Goal: Use online tool/utility: Utilize a website feature to perform a specific function

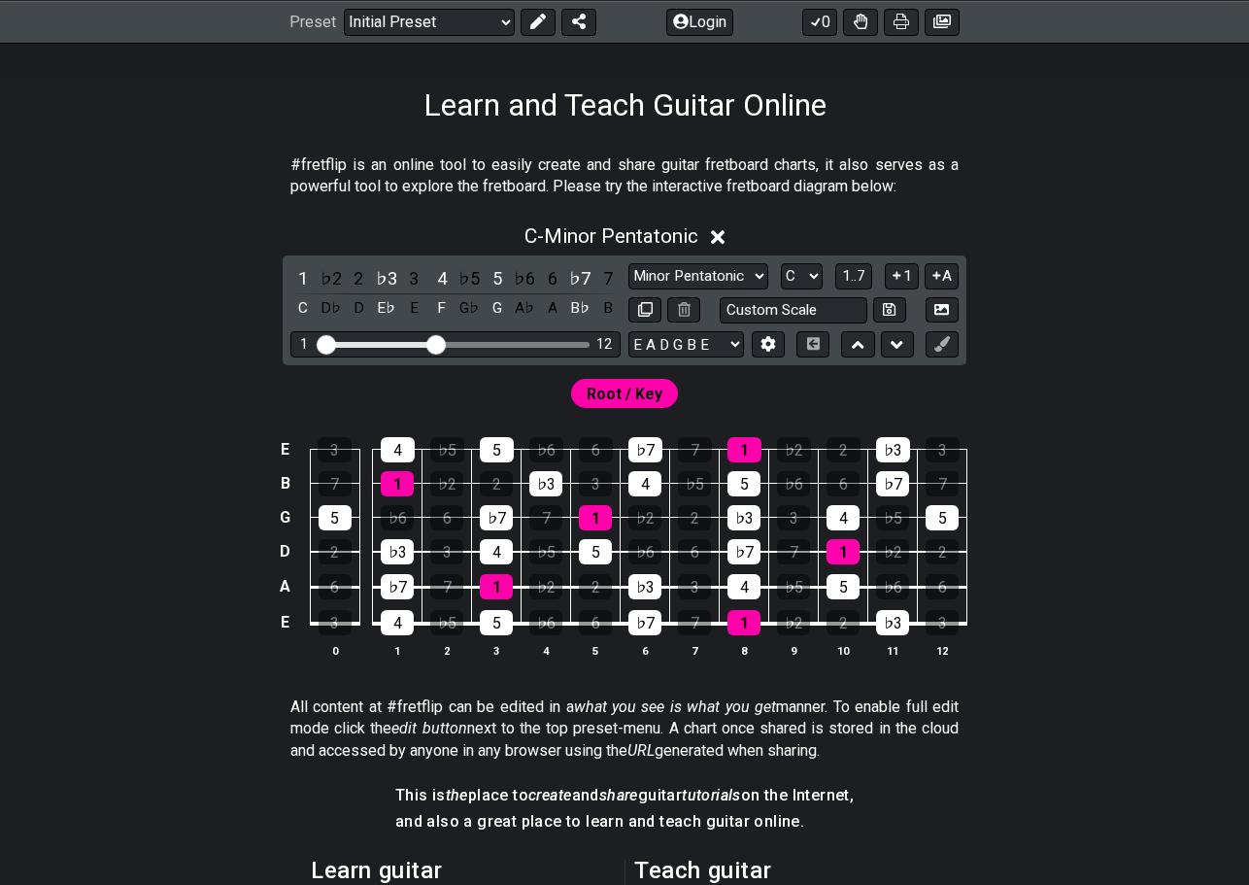
scroll to position [291, 0]
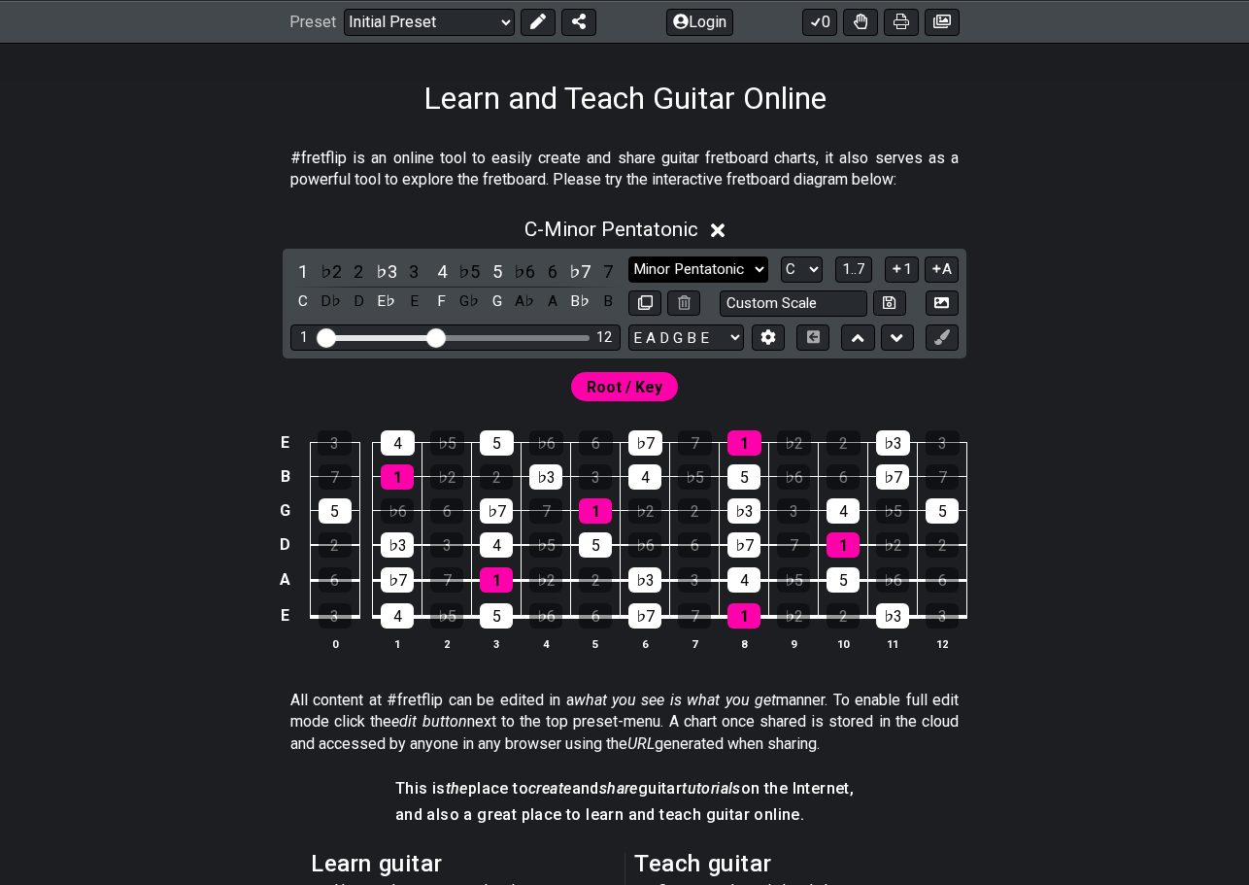
click at [712, 272] on select "Minor Pentatonic Click to edit Minor Pentatonic Major Pentatonic Minor Blues Ma…" at bounding box center [699, 269] width 140 height 26
click at [629, 256] on select "Minor Pentatonic Click to edit Minor Pentatonic Major Pentatonic Minor Blues Ma…" at bounding box center [699, 269] width 140 height 26
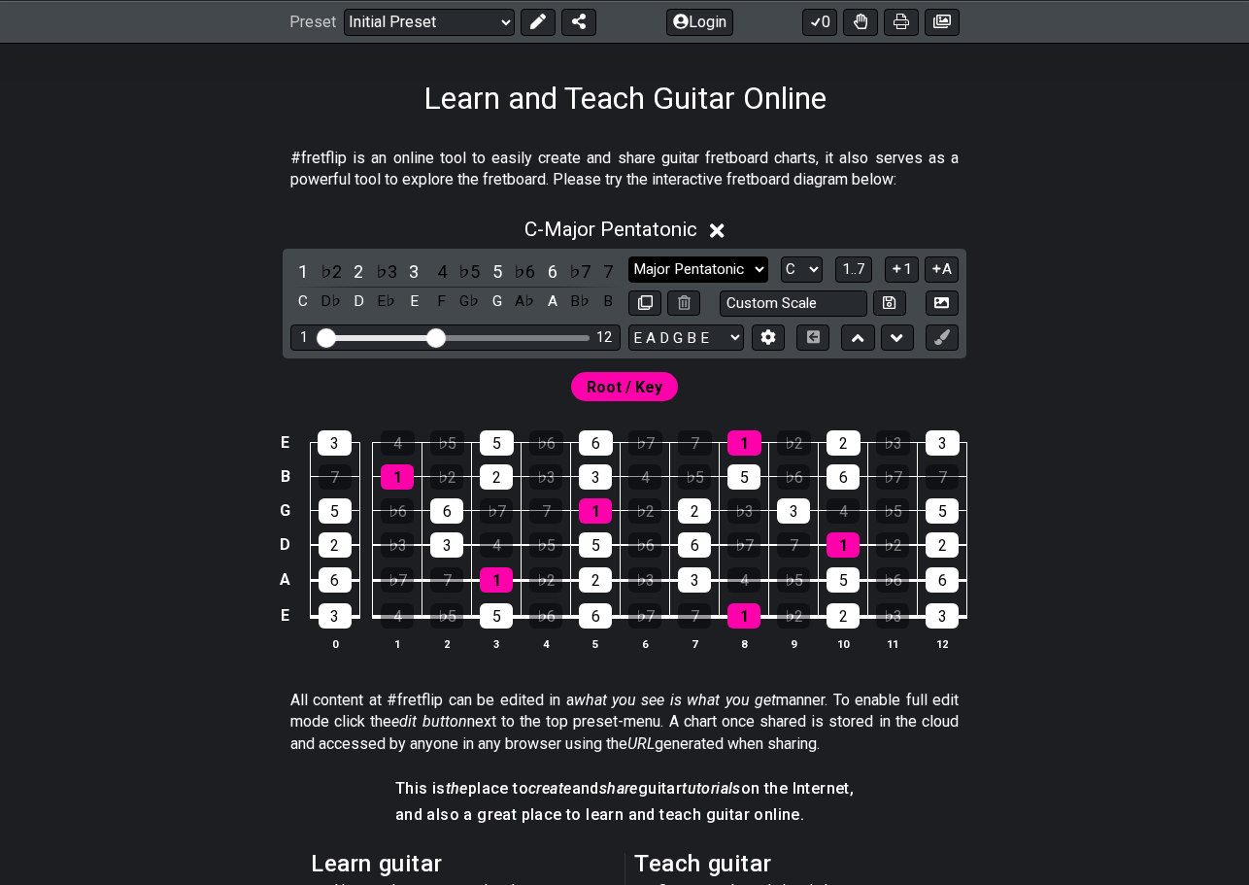
click at [717, 274] on select "Minor Pentatonic Click to edit Minor Pentatonic Major Pentatonic Minor Blues Ma…" at bounding box center [699, 269] width 140 height 26
select select "Major Blues"
click at [629, 256] on select "Minor Pentatonic Click to edit Minor Pentatonic Major Pentatonic Minor Blues Ma…" at bounding box center [699, 269] width 140 height 26
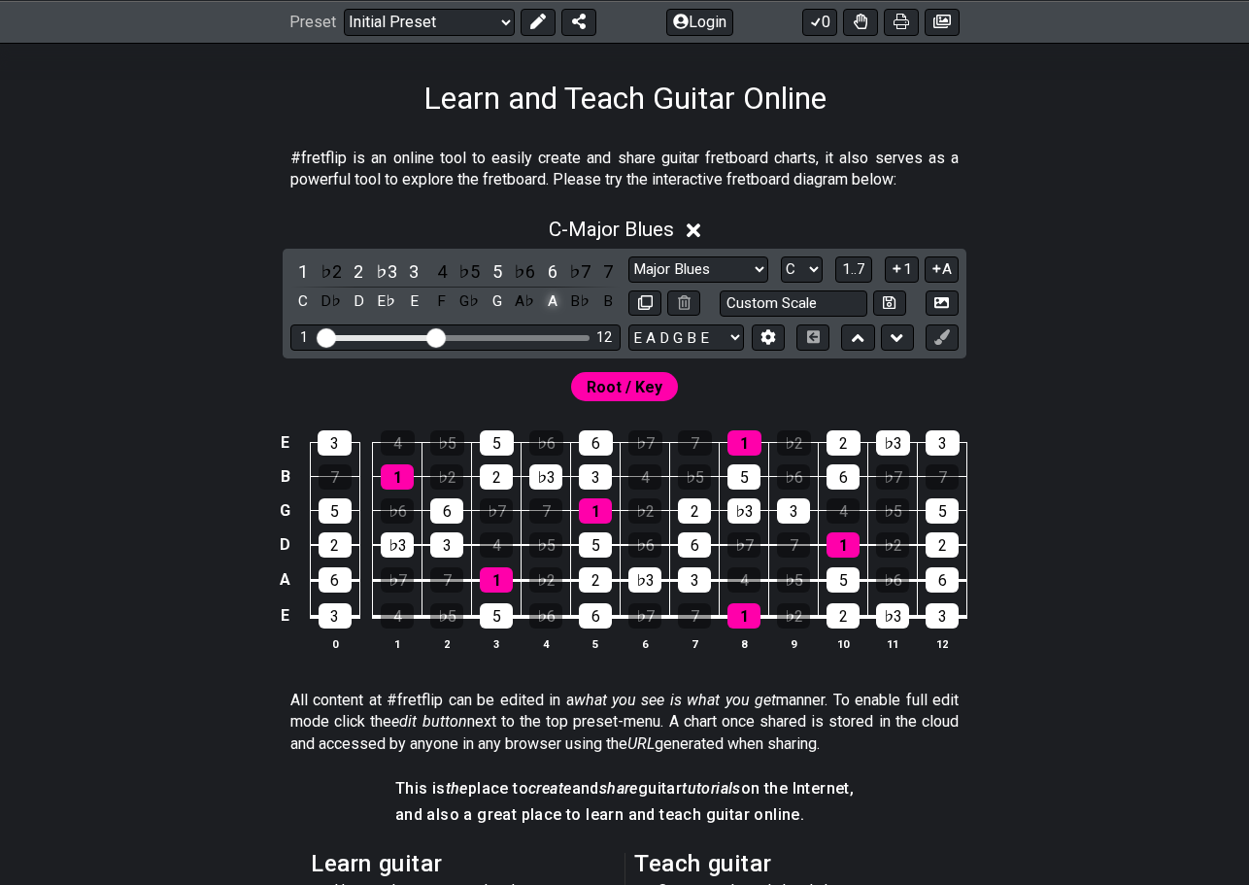
click at [556, 306] on div "A" at bounding box center [552, 302] width 25 height 26
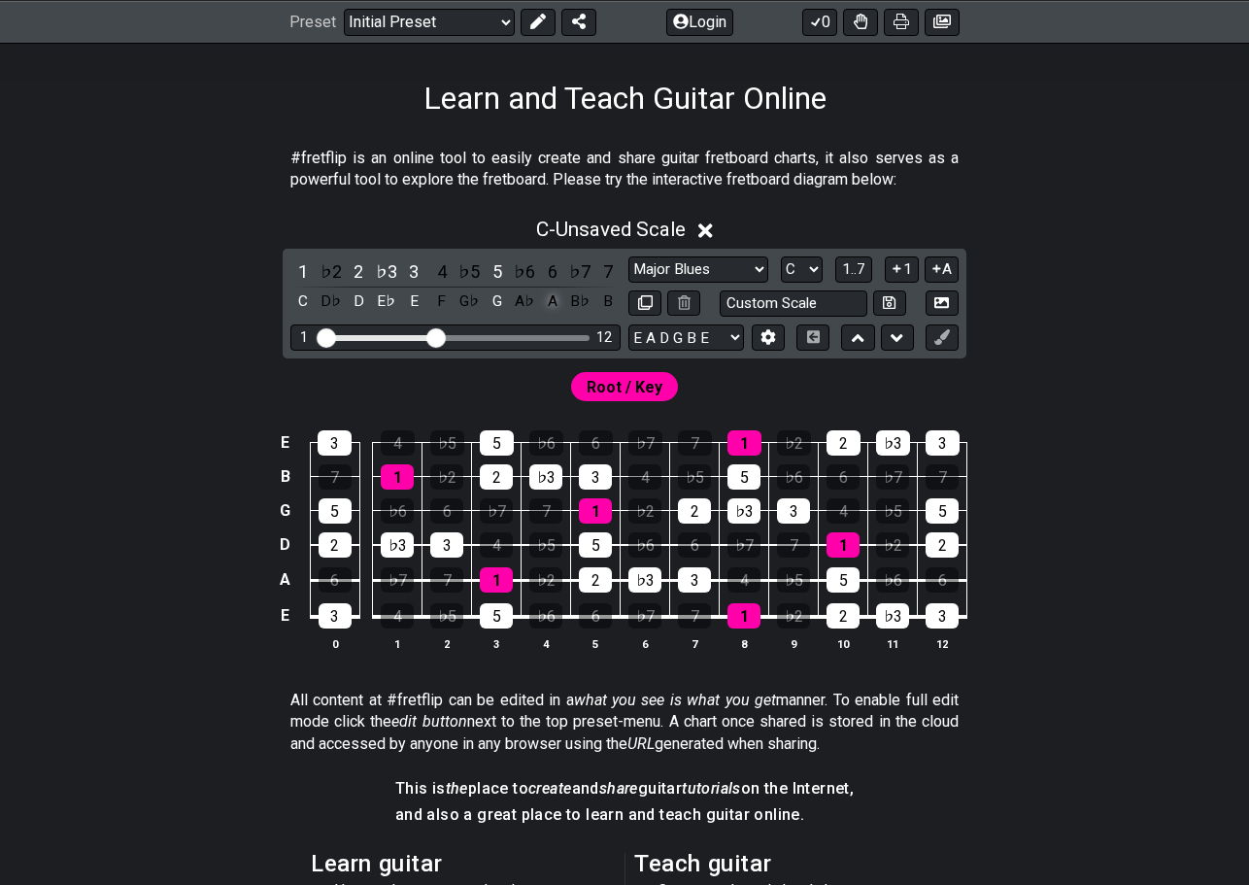
click at [557, 298] on div "A" at bounding box center [552, 302] width 25 height 26
click at [653, 387] on span "Root / Key" at bounding box center [625, 387] width 76 height 28
click at [303, 295] on div "C" at bounding box center [302, 302] width 25 height 26
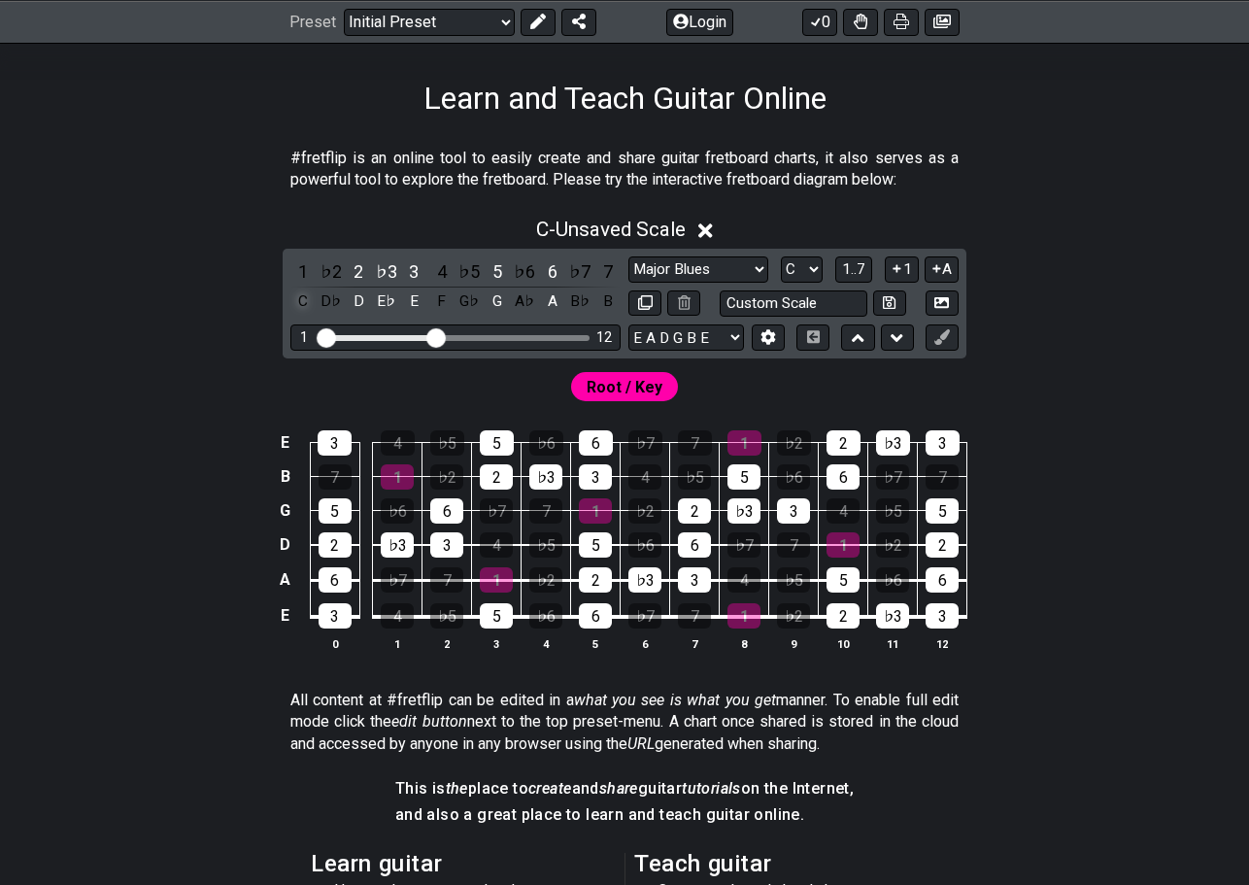
click at [306, 310] on div "C" at bounding box center [302, 302] width 25 height 26
click at [713, 229] on icon at bounding box center [706, 231] width 15 height 20
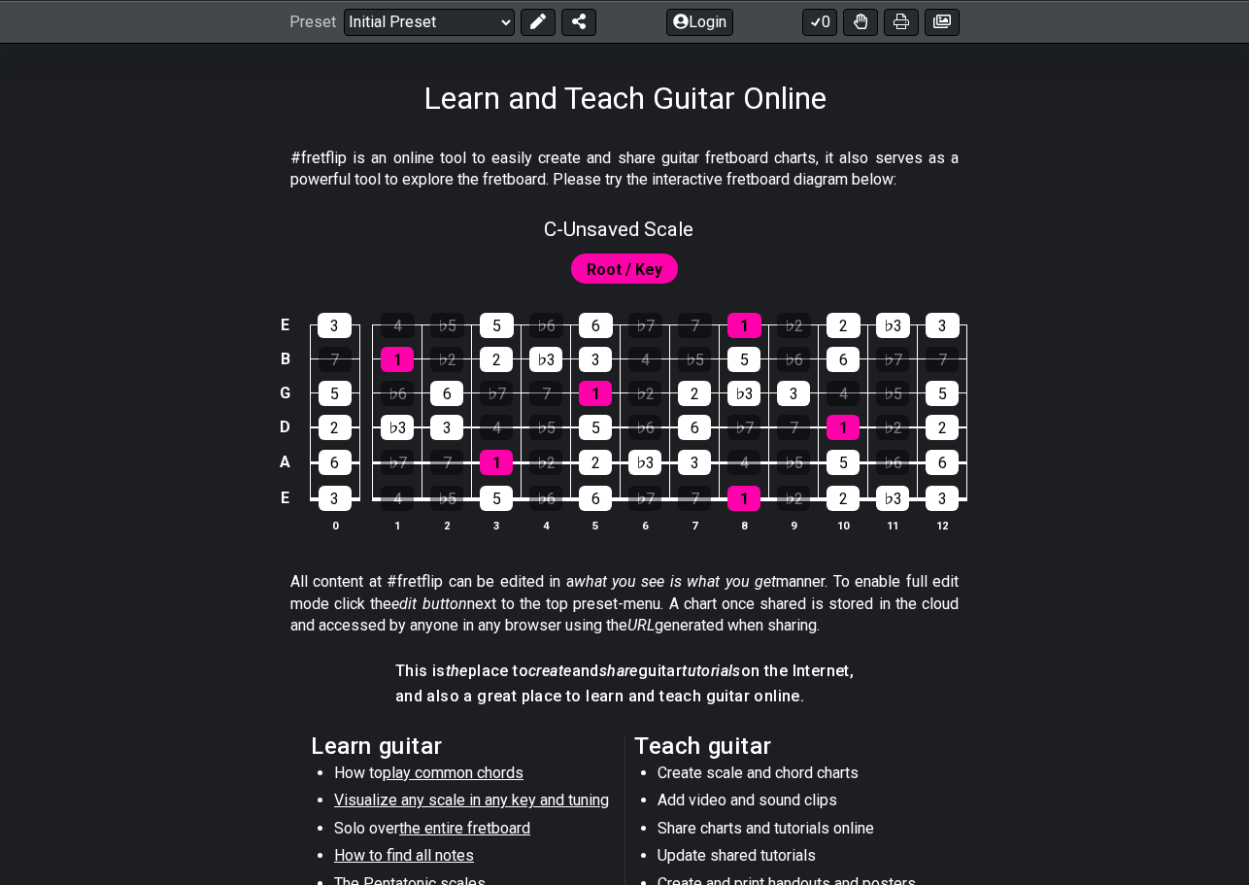
click at [633, 272] on span "Root / Key" at bounding box center [625, 270] width 76 height 28
click at [606, 493] on div "6" at bounding box center [595, 498] width 33 height 25
click at [606, 494] on div "6" at bounding box center [595, 498] width 33 height 25
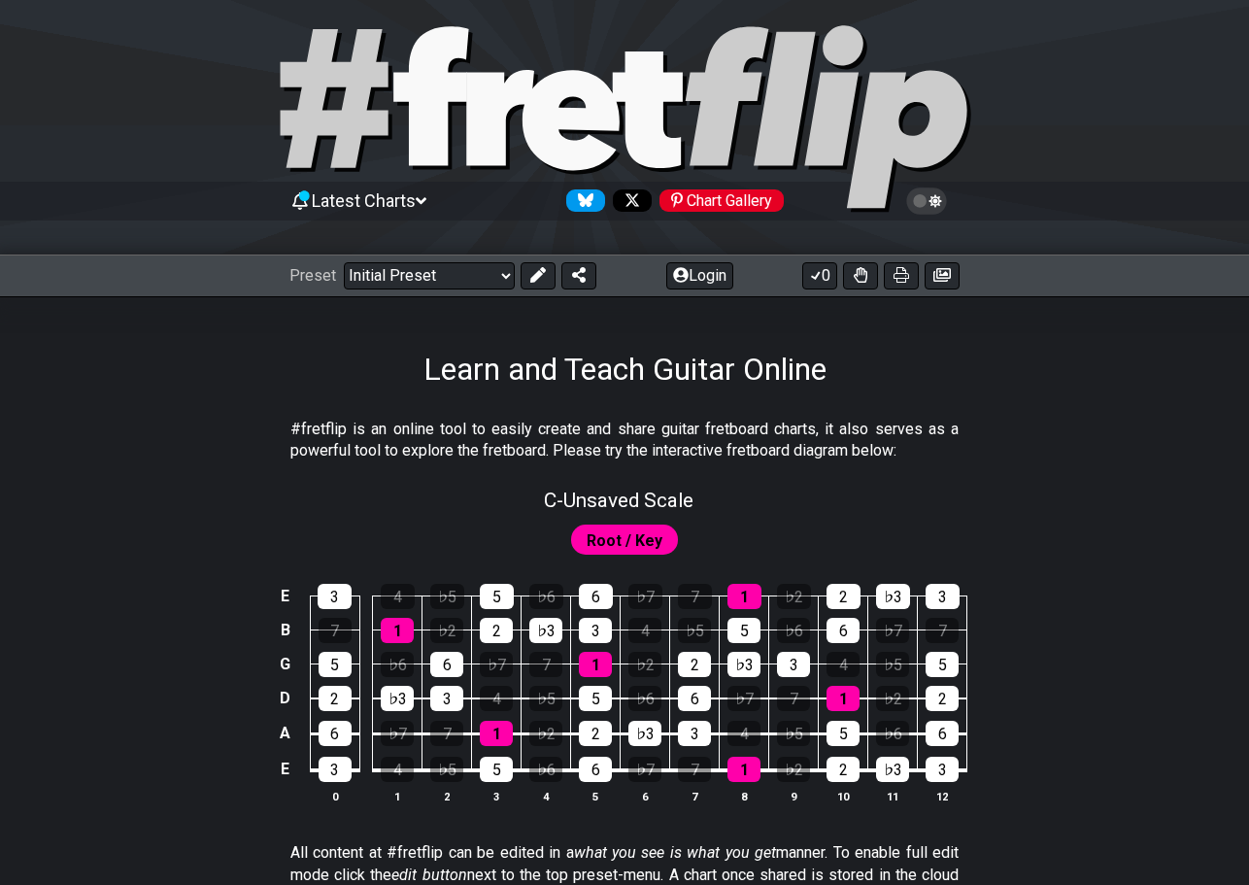
scroll to position [0, 0]
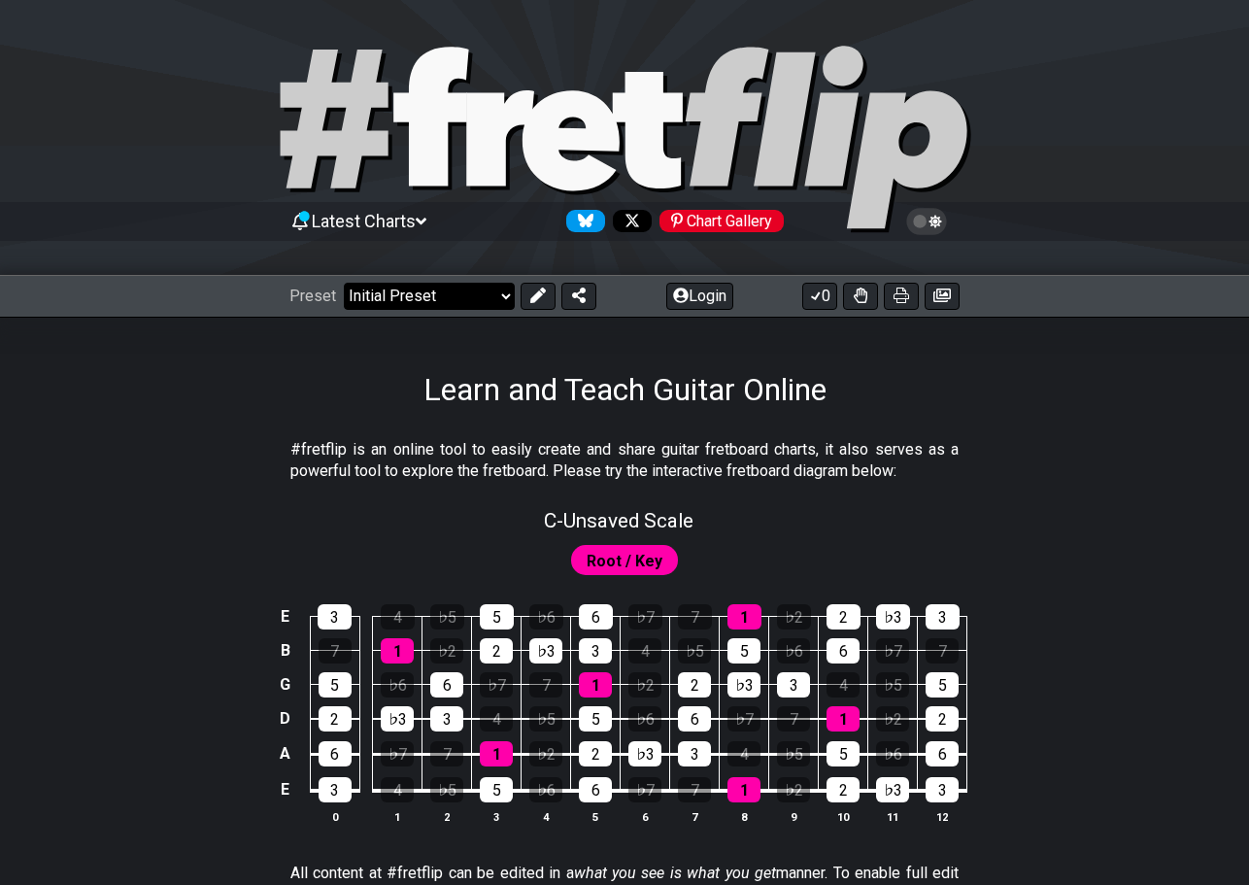
click at [487, 301] on select "Welcome to #fretflip! Initial Preset Custom Preset Minor Pentatonic Major Penta…" at bounding box center [429, 296] width 171 height 27
click at [344, 283] on select "Welcome to #fretflip! Initial Preset Custom Preset Minor Pentatonic Major Penta…" at bounding box center [429, 296] width 171 height 27
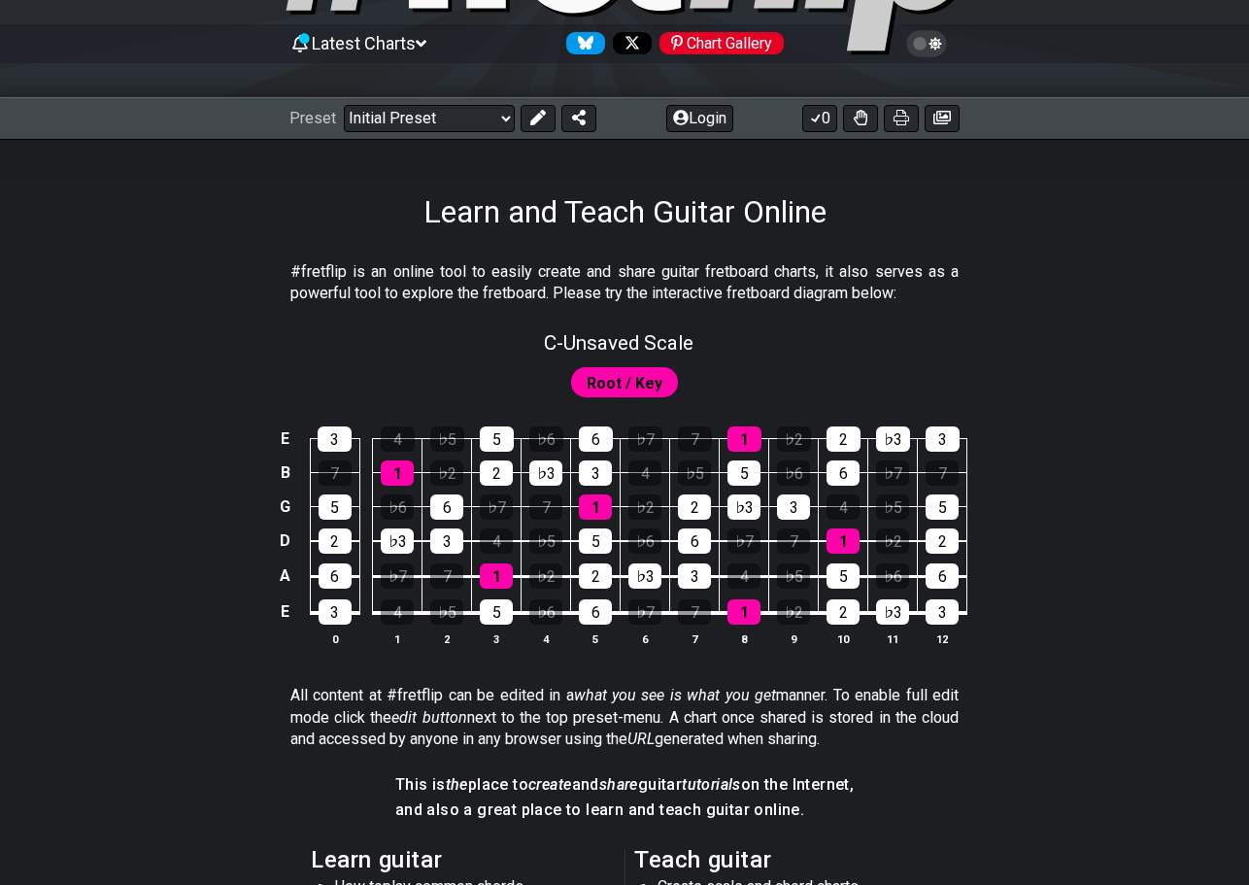
scroll to position [78, 0]
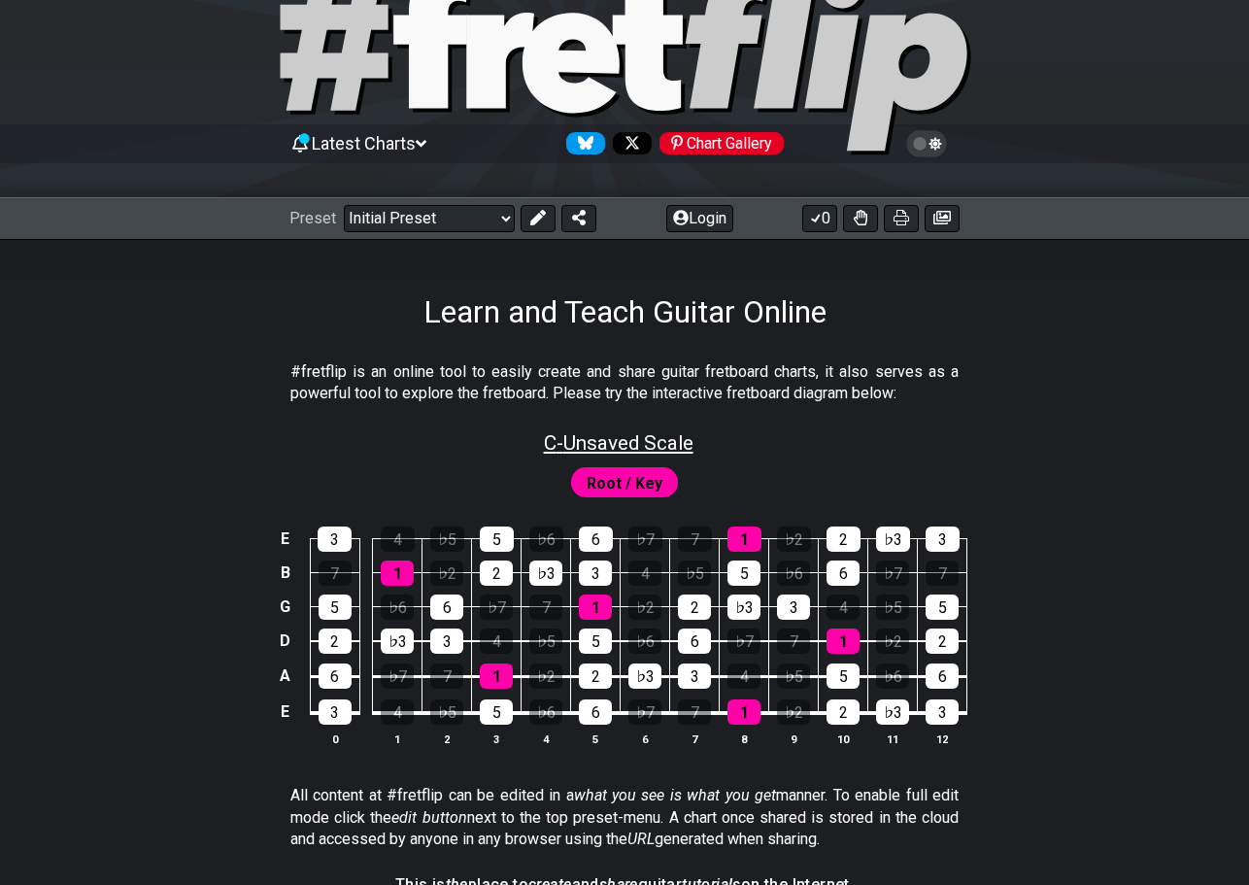
click at [625, 439] on span "C - Unsaved Scale" at bounding box center [619, 442] width 150 height 23
select select "Major Blues"
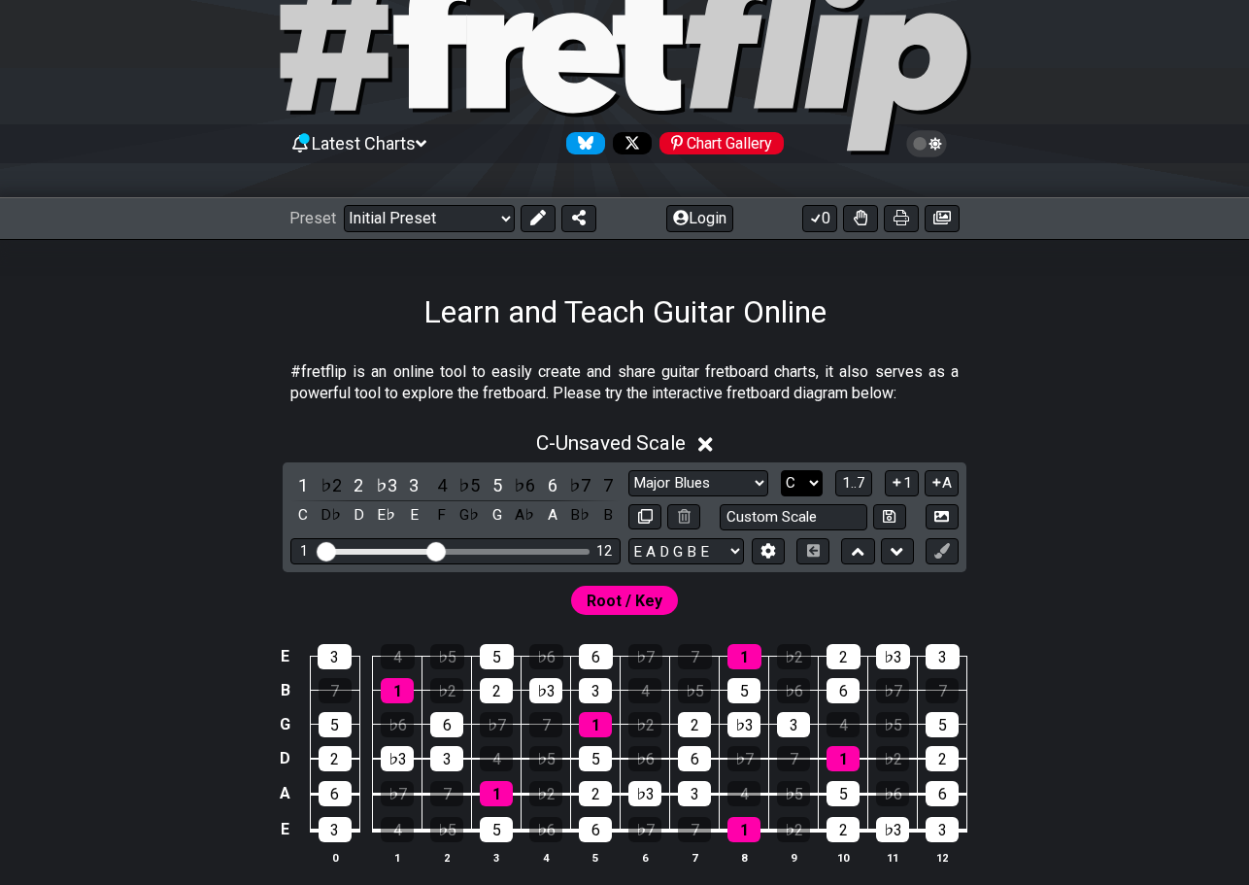
click at [793, 486] on select "A♭ A A♯ B♭ B C C♯ D♭ D D♯ E♭ E F F♯ G♭ G G♯" at bounding box center [802, 483] width 42 height 26
select select "A"
click at [781, 470] on select "A♭ A A♯ B♭ B C C♯ D♭ D D♯ E♭ E F F♯ G♭ G G♯" at bounding box center [802, 483] width 42 height 26
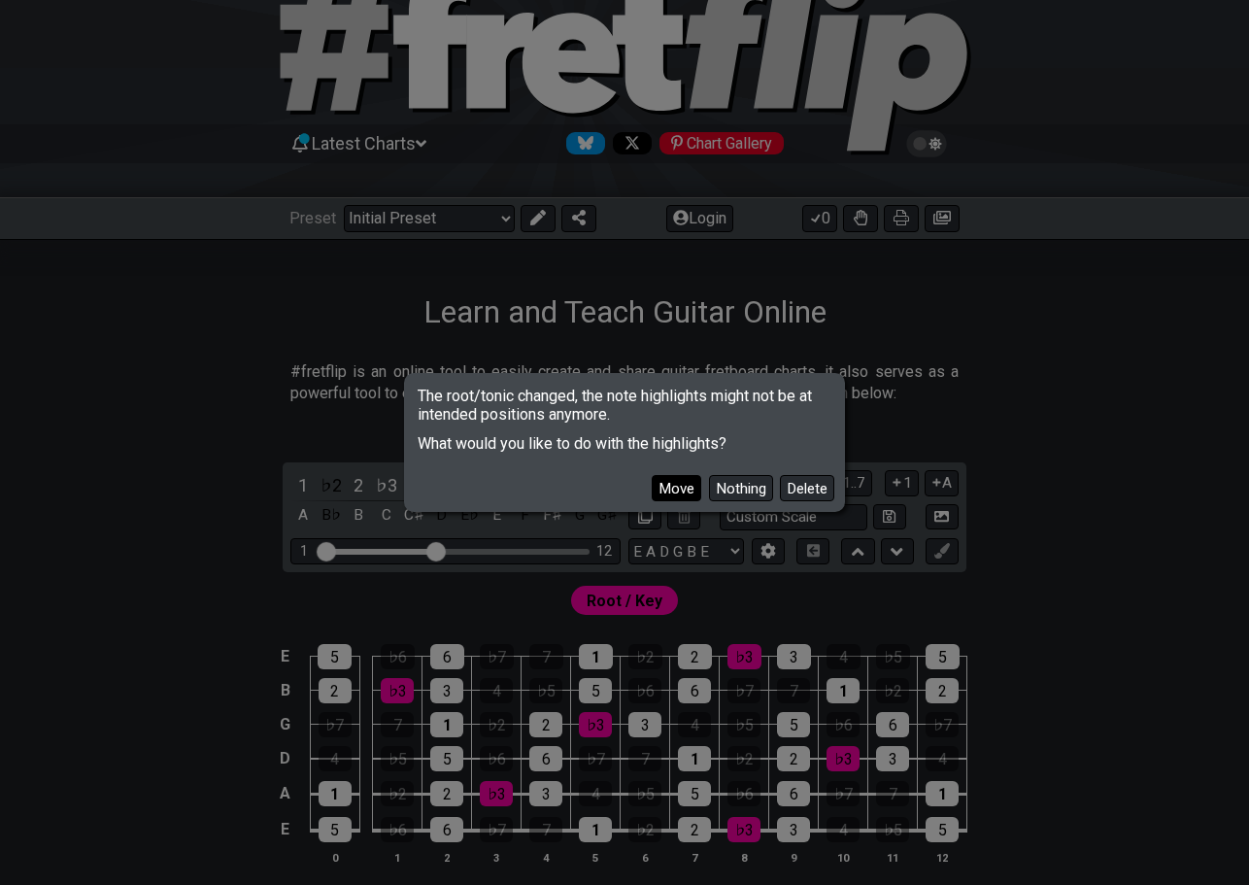
click at [687, 486] on button "Move" at bounding box center [677, 488] width 50 height 26
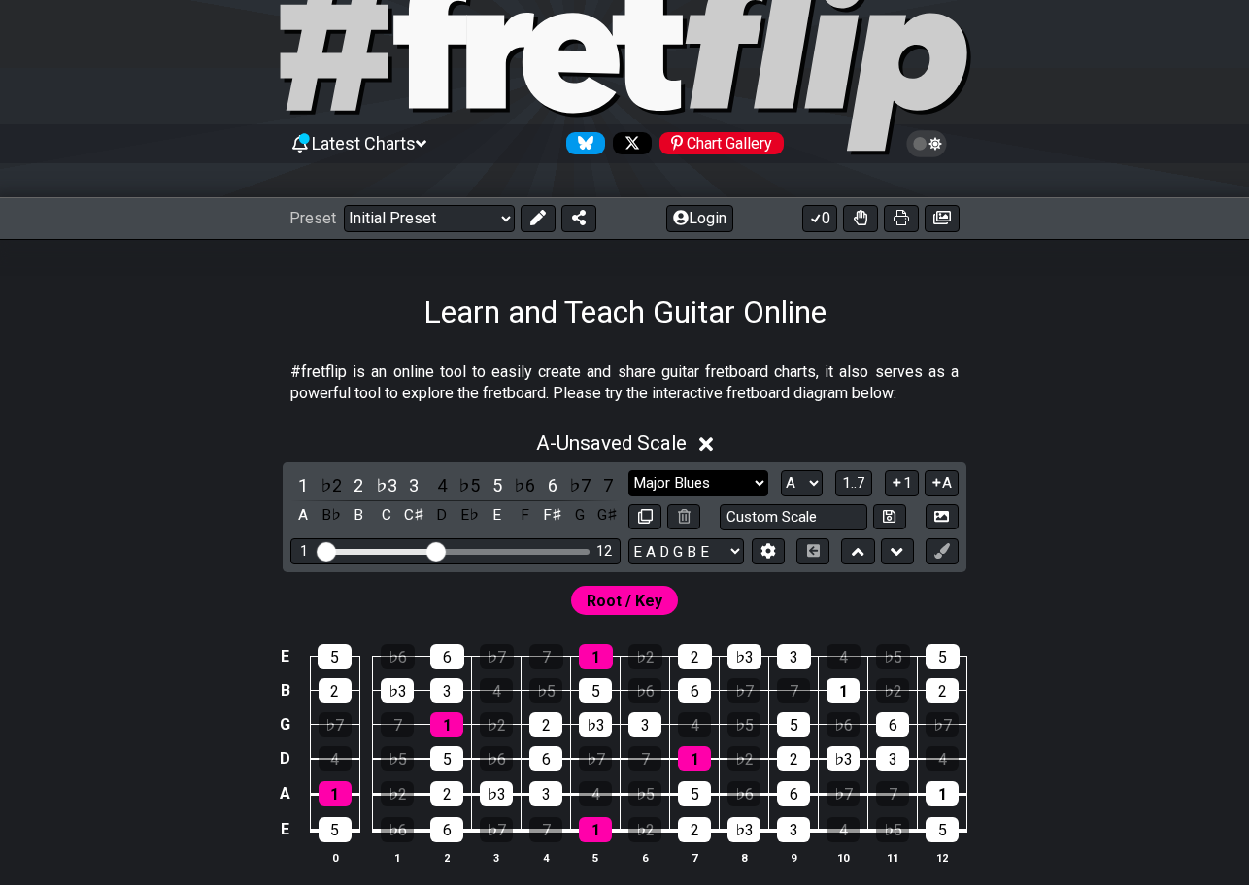
click at [753, 480] on select "Minor Pentatonic Click to edit Minor Pentatonic Major Pentatonic Minor Blues Ma…" at bounding box center [699, 483] width 140 height 26
click at [629, 470] on select "Minor Pentatonic Click to edit Minor Pentatonic Major Pentatonic Minor Blues Ma…" at bounding box center [699, 483] width 140 height 26
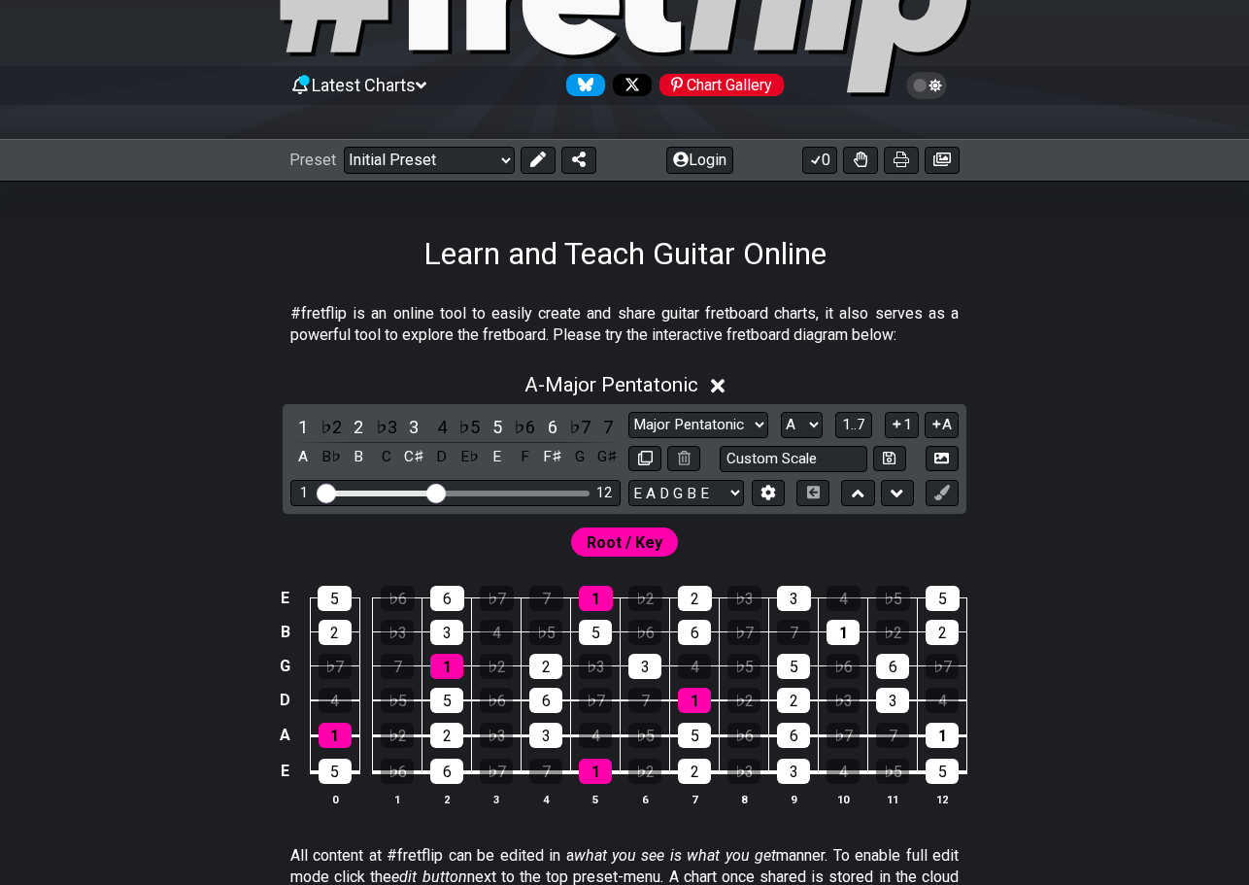
scroll to position [99, 0]
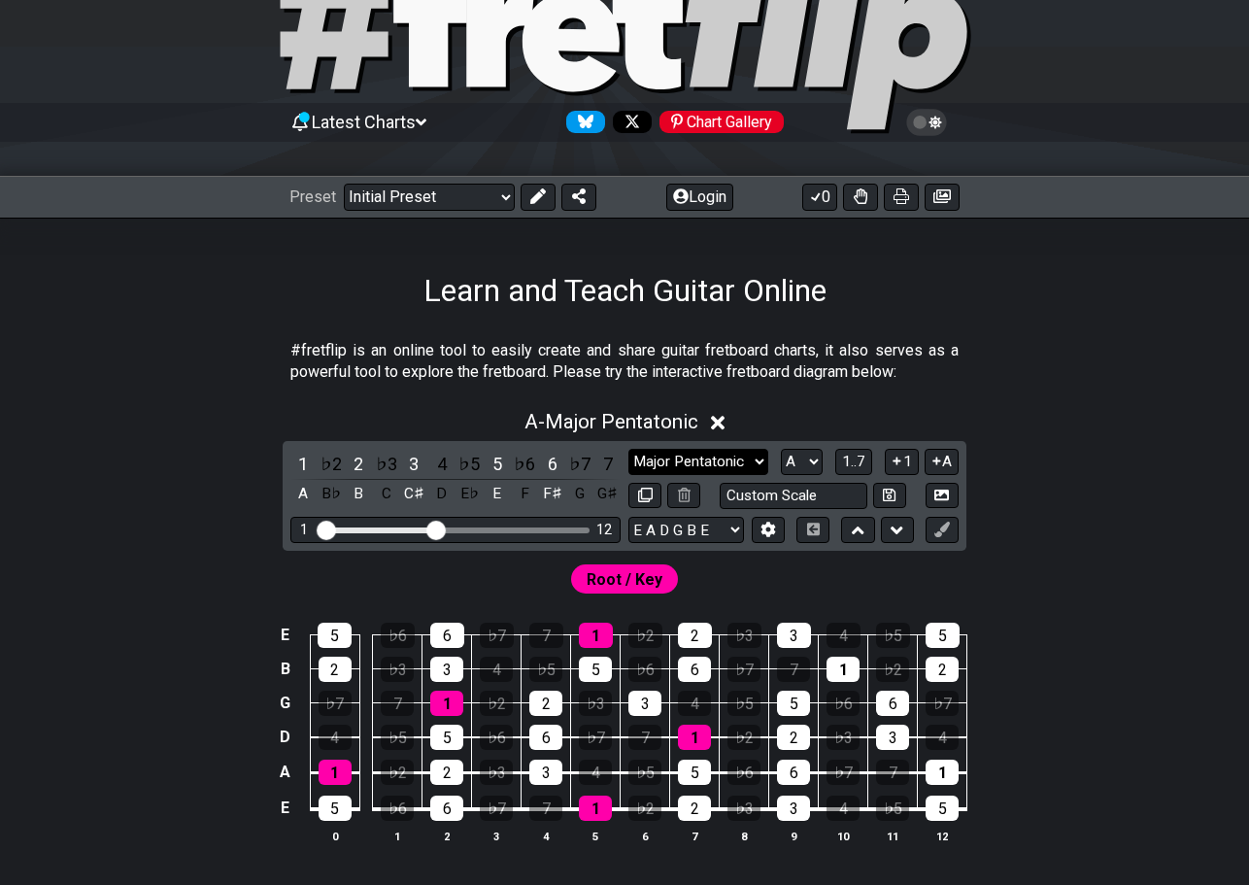
click at [737, 461] on select "Minor Pentatonic Click to edit Minor Pentatonic Major Pentatonic Minor Blues Ma…" at bounding box center [699, 462] width 140 height 26
select select "Minor Pentatonic"
click at [629, 449] on select "Minor Pentatonic Click to edit Minor Pentatonic Major Pentatonic Minor Blues Ma…" at bounding box center [699, 462] width 140 height 26
